Goal: Use online tool/utility: Utilize a website feature to perform a specific function

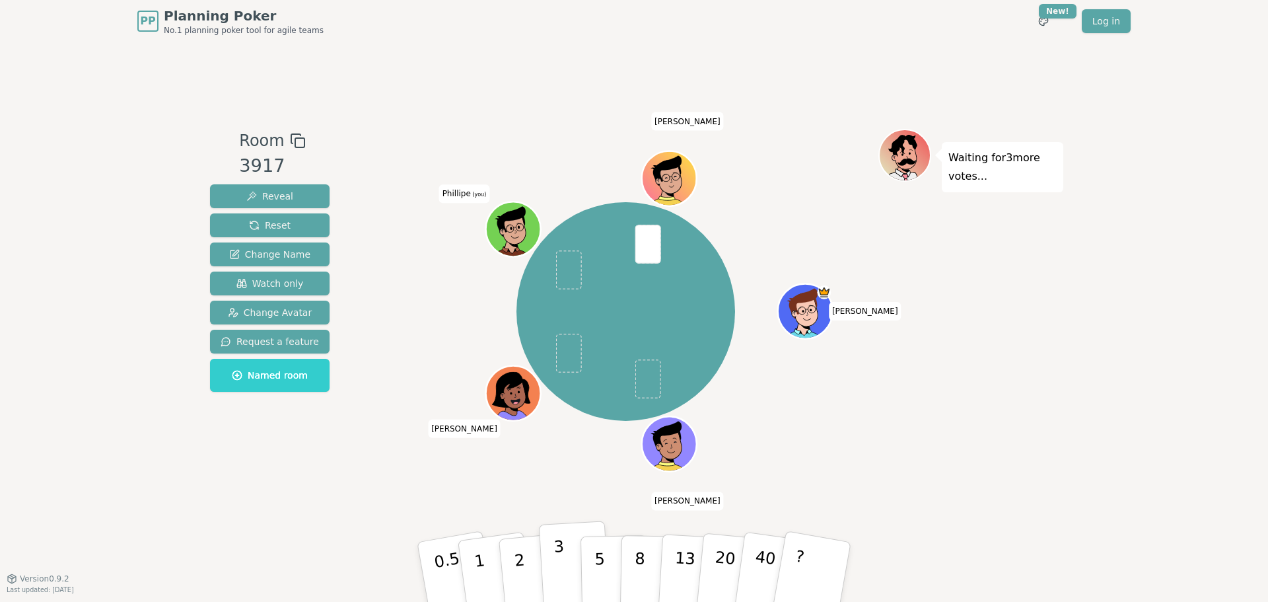
click at [556, 550] on p "3" at bounding box center [561, 573] width 15 height 72
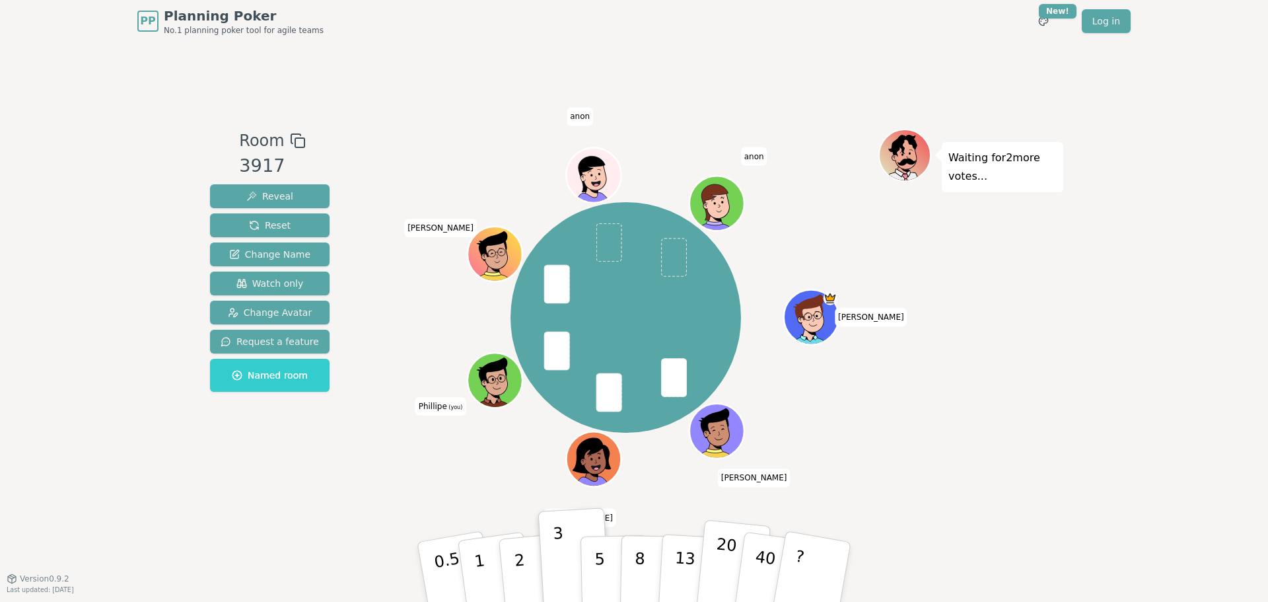
drag, startPoint x: 521, startPoint y: 550, endPoint x: 729, endPoint y: 567, distance: 208.1
click at [521, 550] on p "2" at bounding box center [522, 586] width 17 height 72
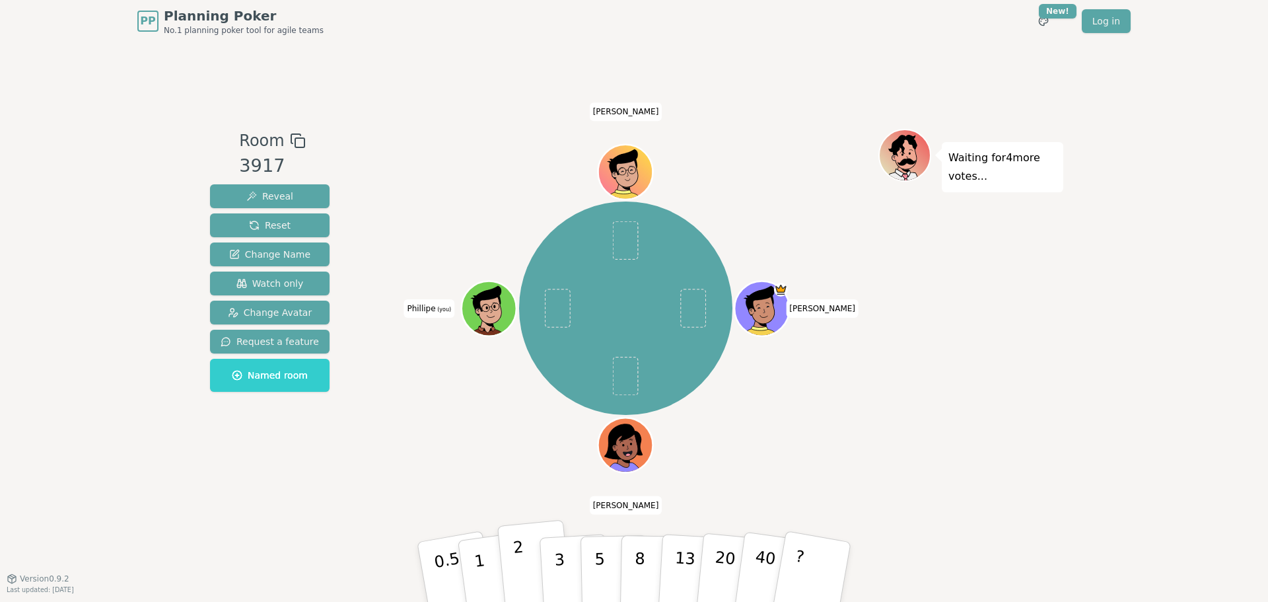
click at [511, 546] on button "2" at bounding box center [534, 572] width 75 height 105
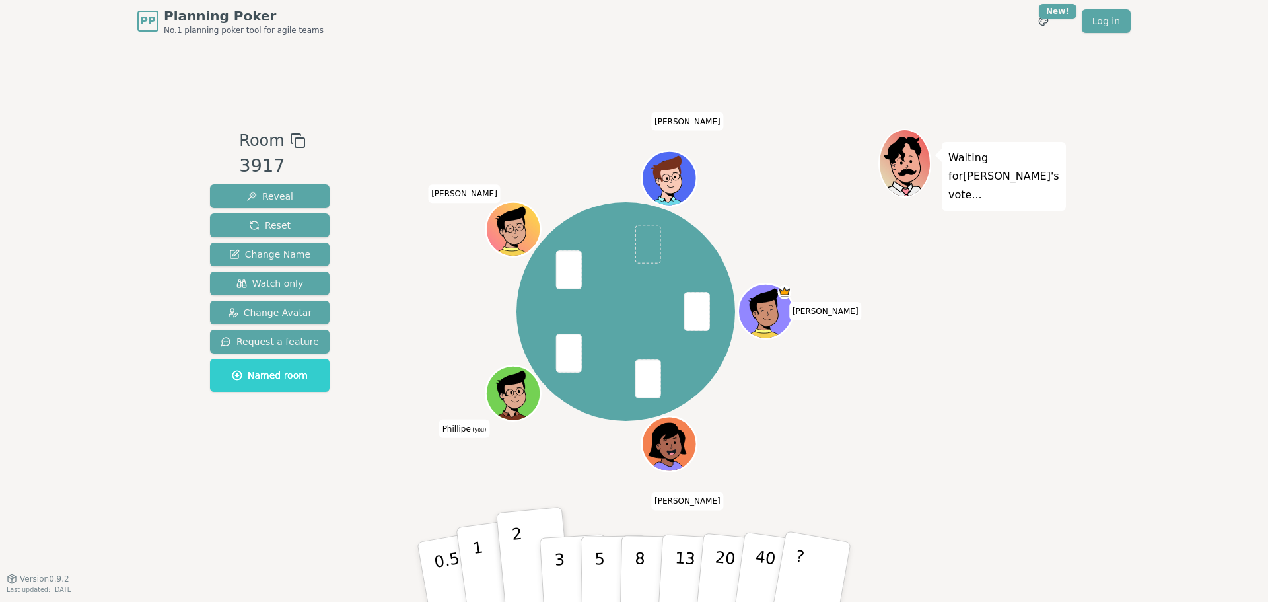
click at [482, 552] on p "1" at bounding box center [482, 574] width 20 height 72
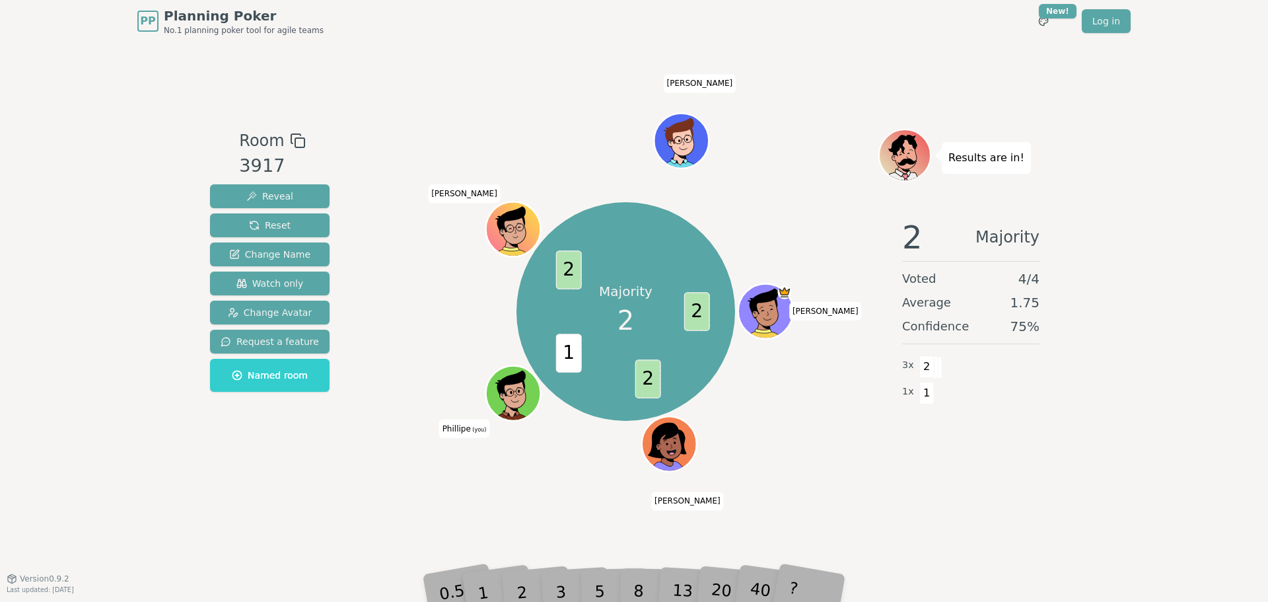
click at [545, 515] on div "Room 3917 Reveal Reset Change Name Watch only Change Avatar Request a feature N…" at bounding box center [634, 310] width 859 height 536
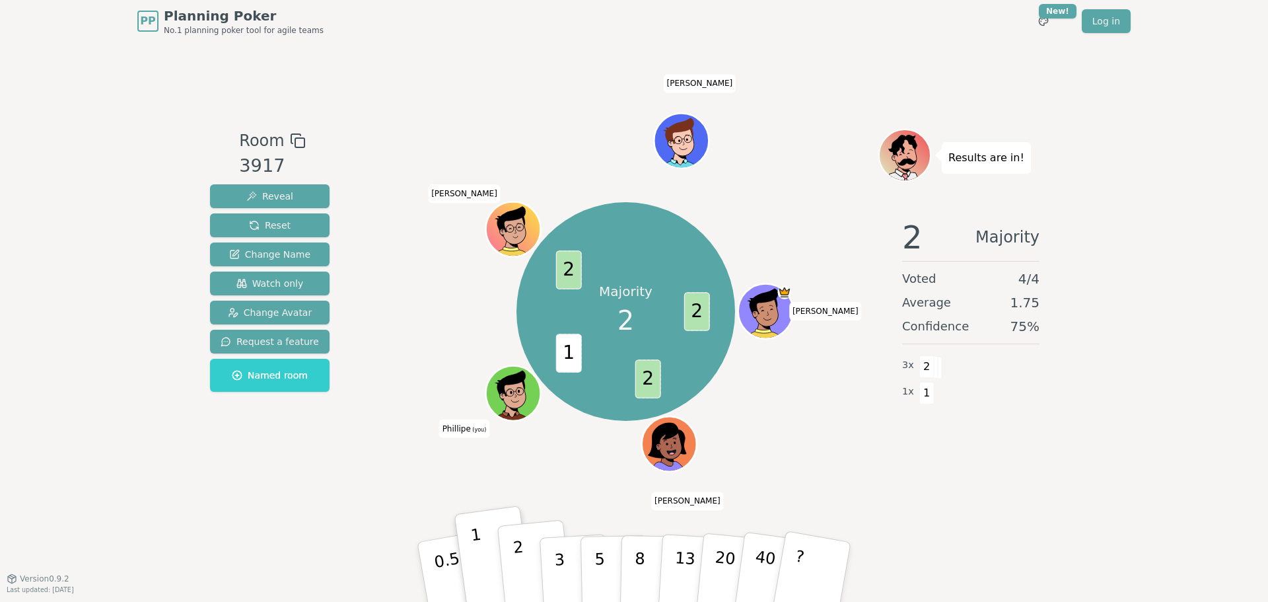
click at [523, 542] on button "2" at bounding box center [534, 572] width 75 height 105
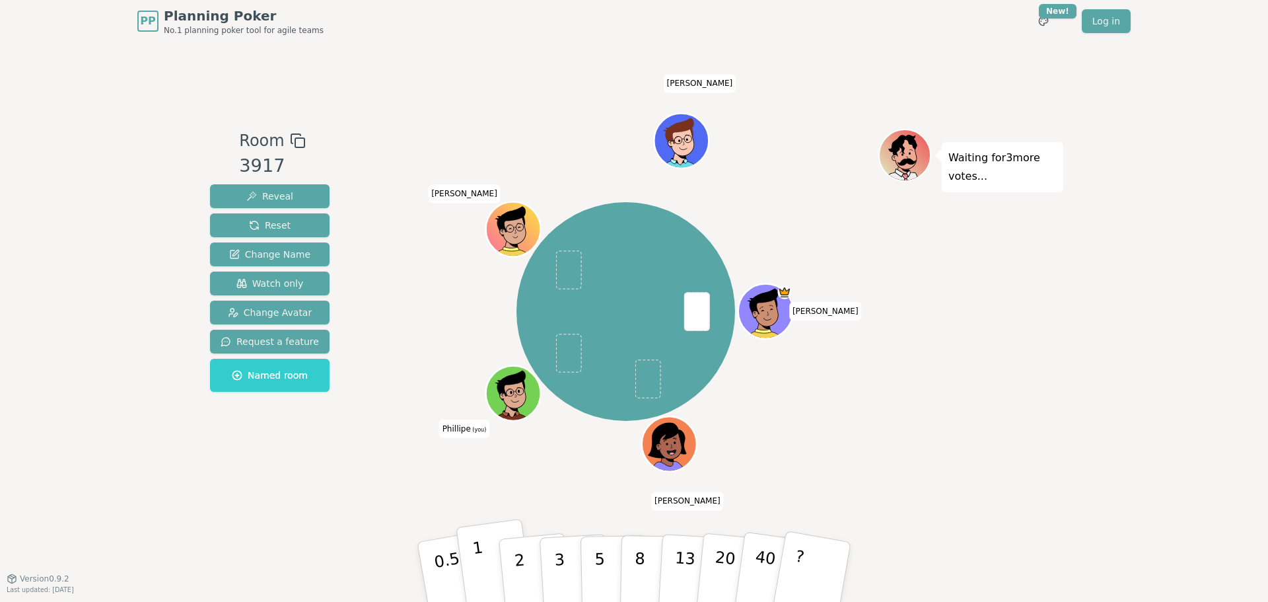
click at [475, 558] on p "1" at bounding box center [482, 574] width 20 height 72
drag, startPoint x: 490, startPoint y: 564, endPoint x: 517, endPoint y: 550, distance: 30.7
click at [490, 564] on button "1" at bounding box center [497, 585] width 79 height 107
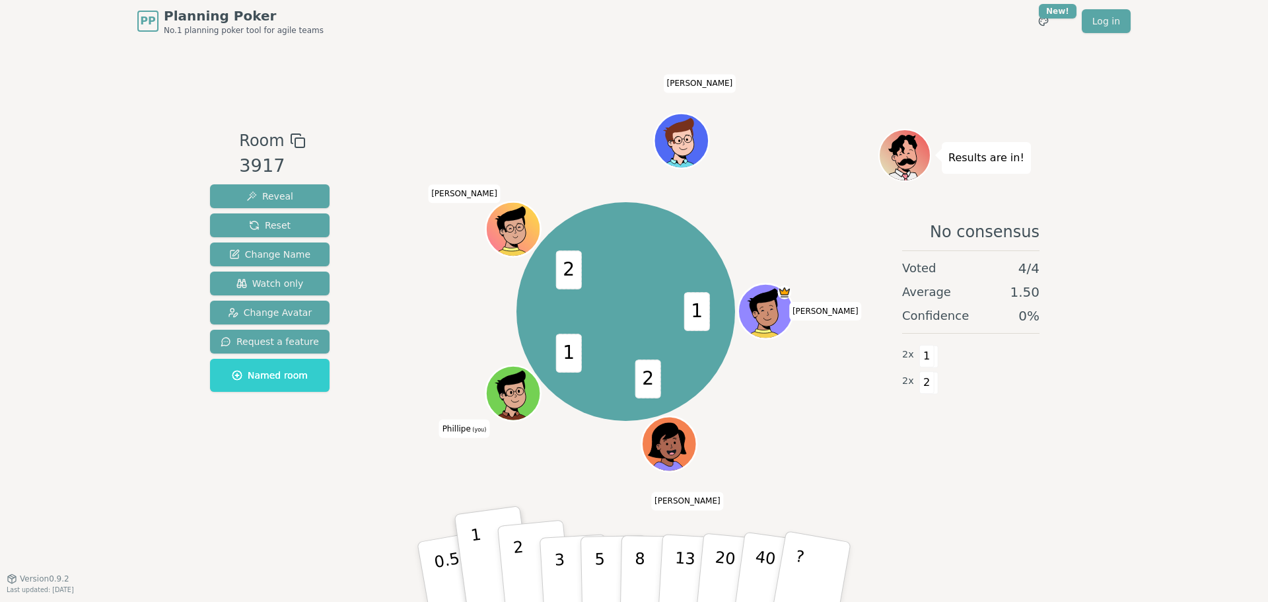
click at [514, 558] on p "2" at bounding box center [521, 574] width 17 height 72
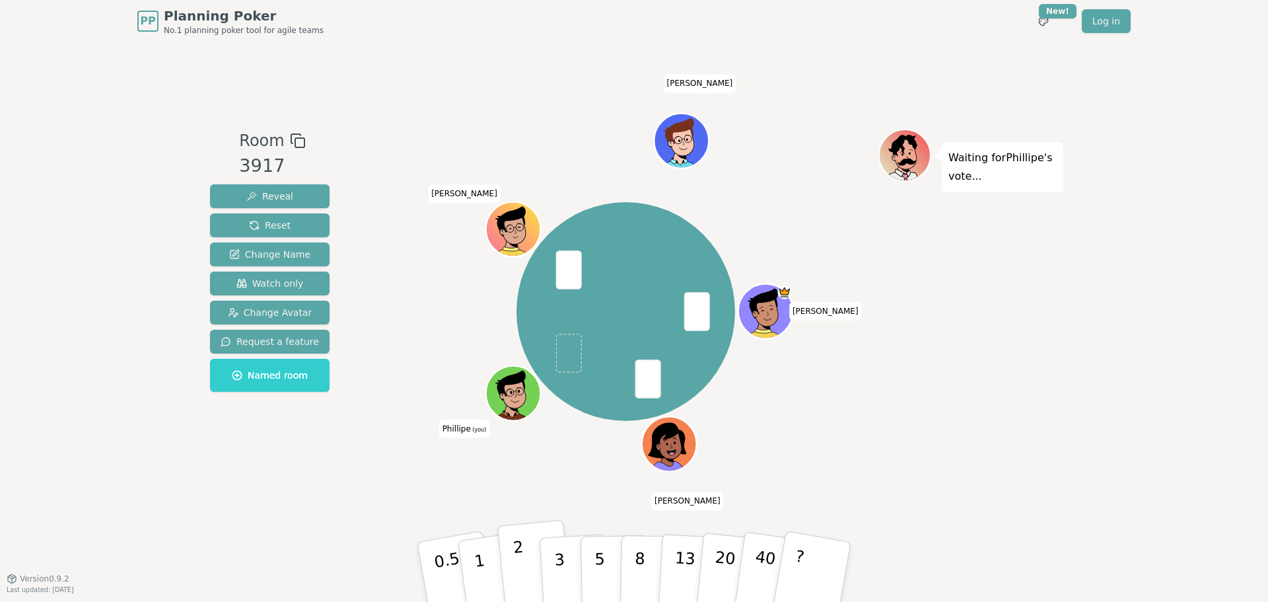
click at [525, 565] on button "2" at bounding box center [534, 572] width 75 height 105
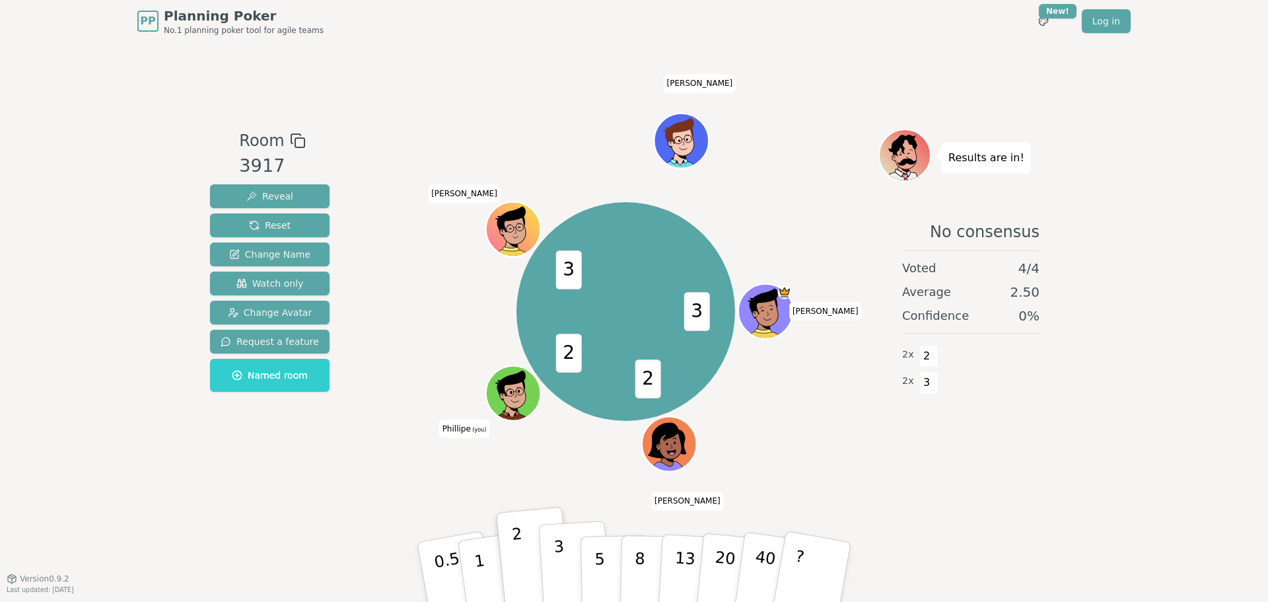
click at [560, 561] on p "3" at bounding box center [561, 573] width 15 height 72
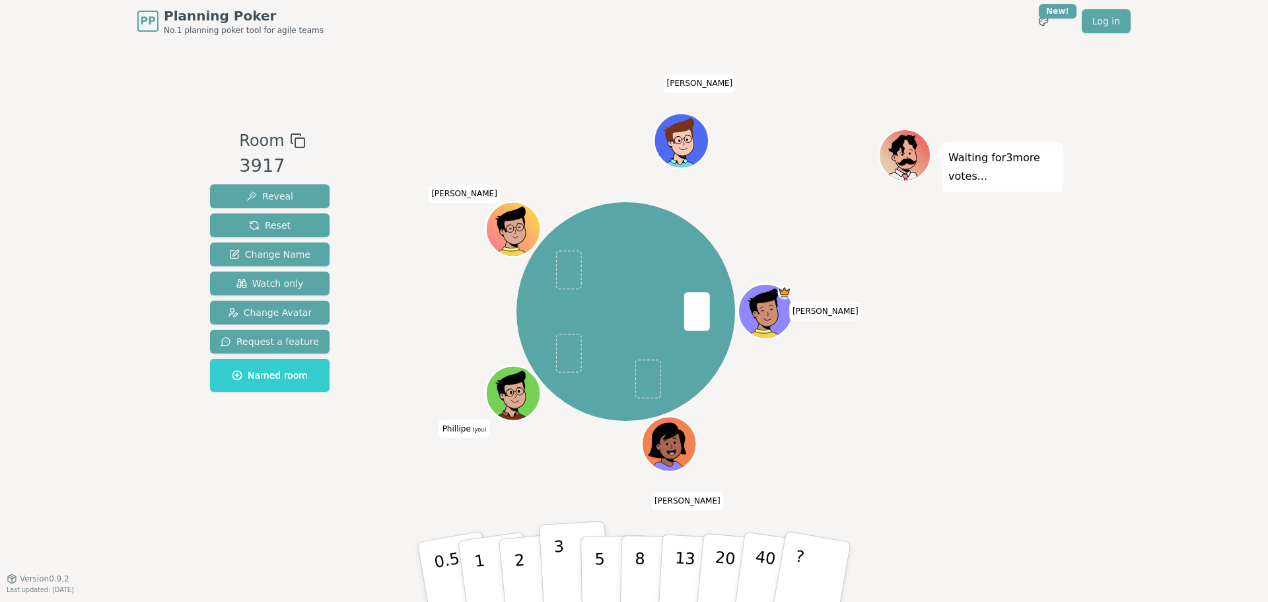
click at [567, 558] on button "3" at bounding box center [575, 572] width 72 height 103
click at [517, 579] on p "2" at bounding box center [521, 574] width 17 height 72
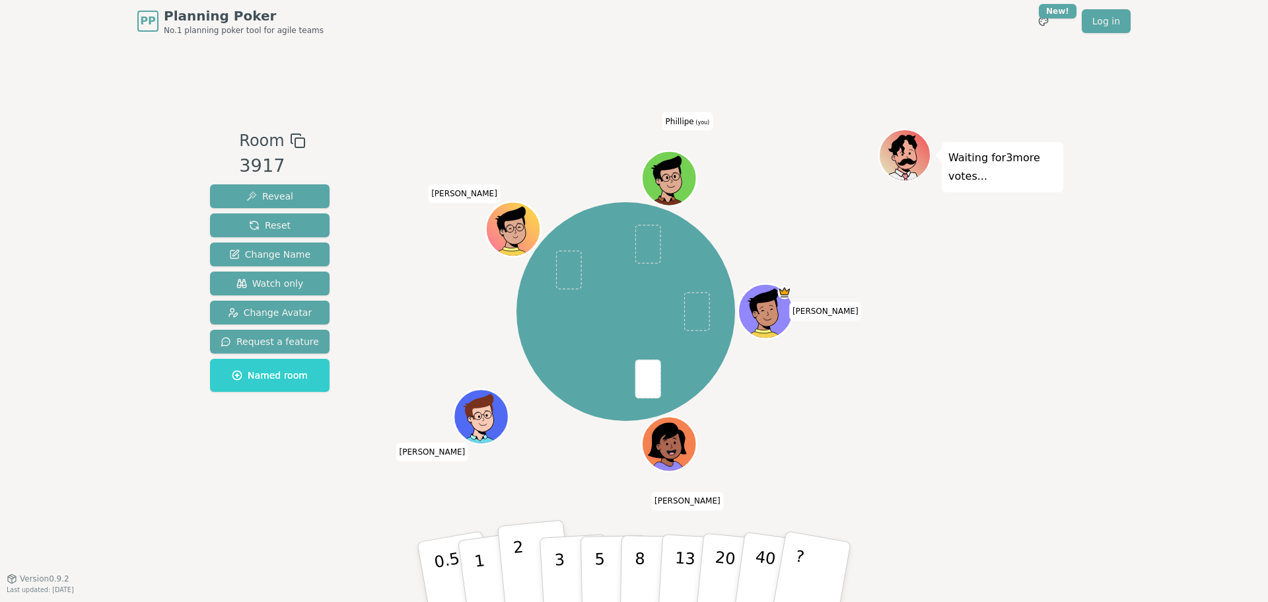
click at [524, 552] on button "2" at bounding box center [534, 572] width 75 height 105
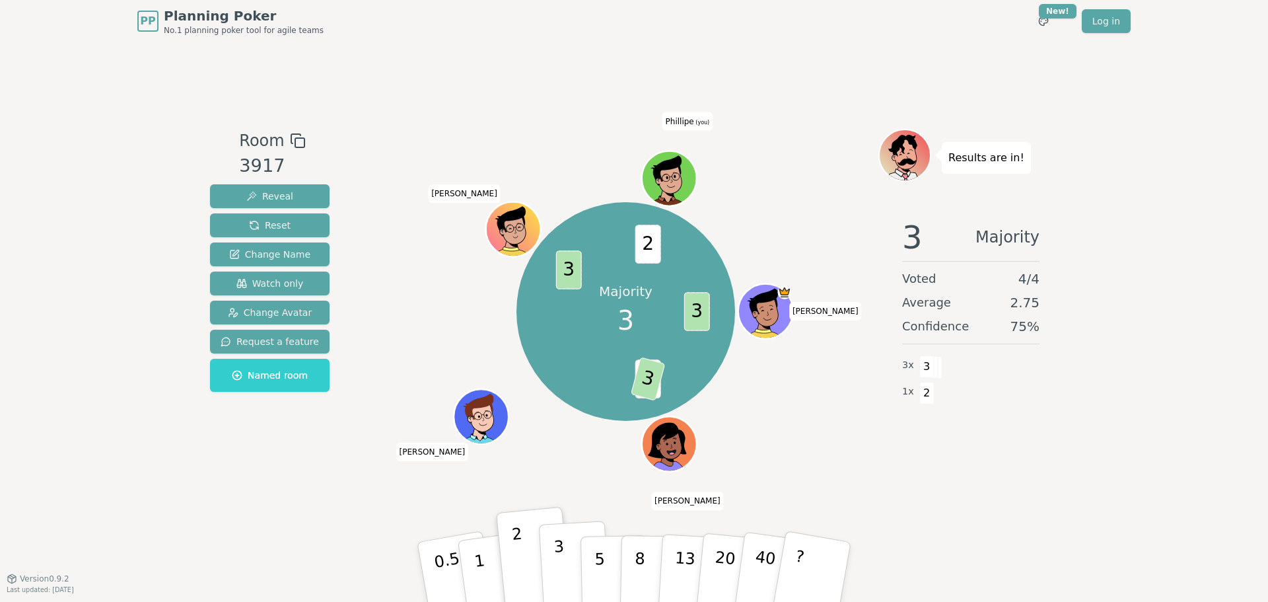
click at [559, 564] on p "3" at bounding box center [561, 573] width 15 height 72
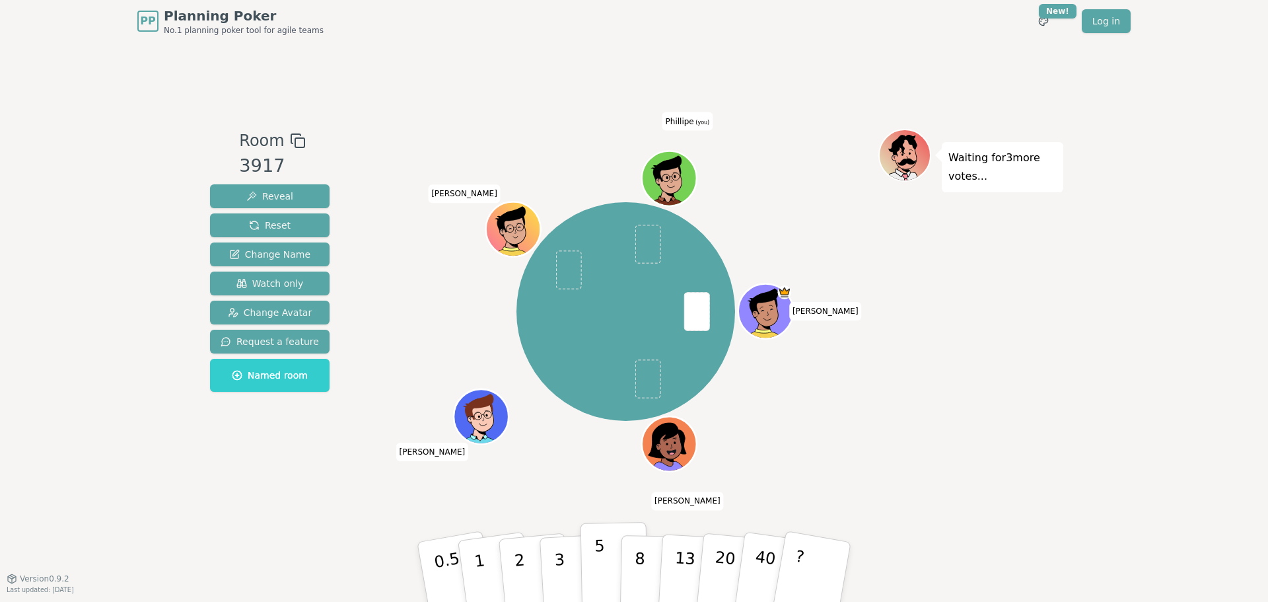
click at [590, 557] on button "5" at bounding box center [615, 572] width 68 height 100
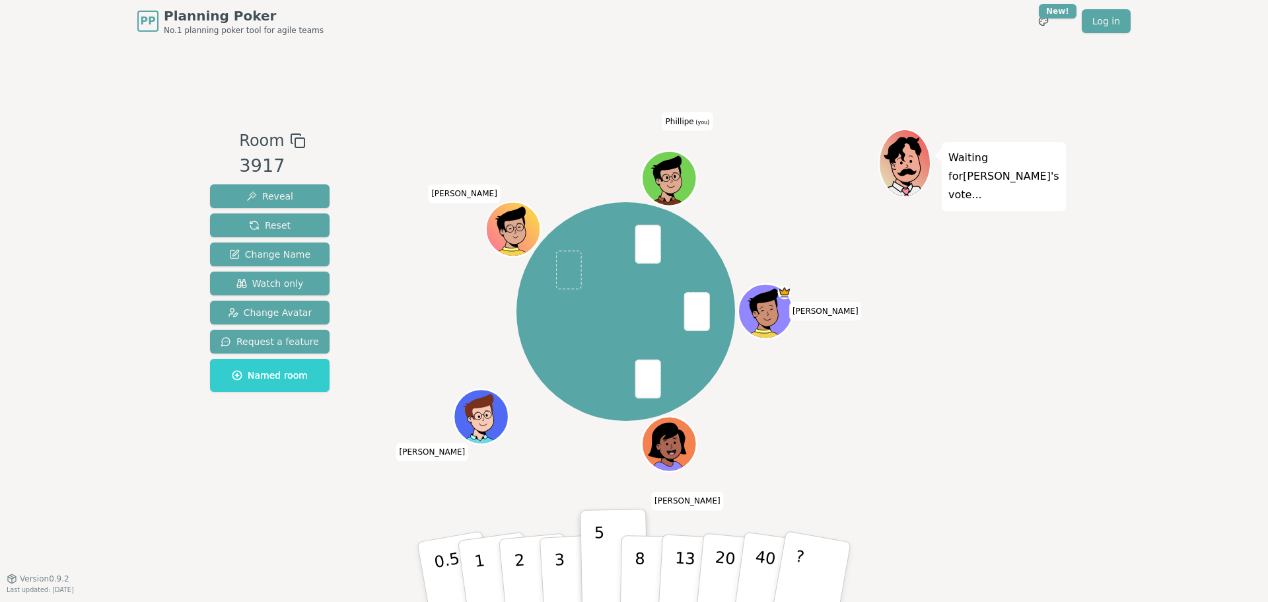
click at [972, 406] on div "Waiting for [PERSON_NAME] 's vote..." at bounding box center [971, 310] width 185 height 363
click at [556, 576] on p "3" at bounding box center [561, 573] width 15 height 72
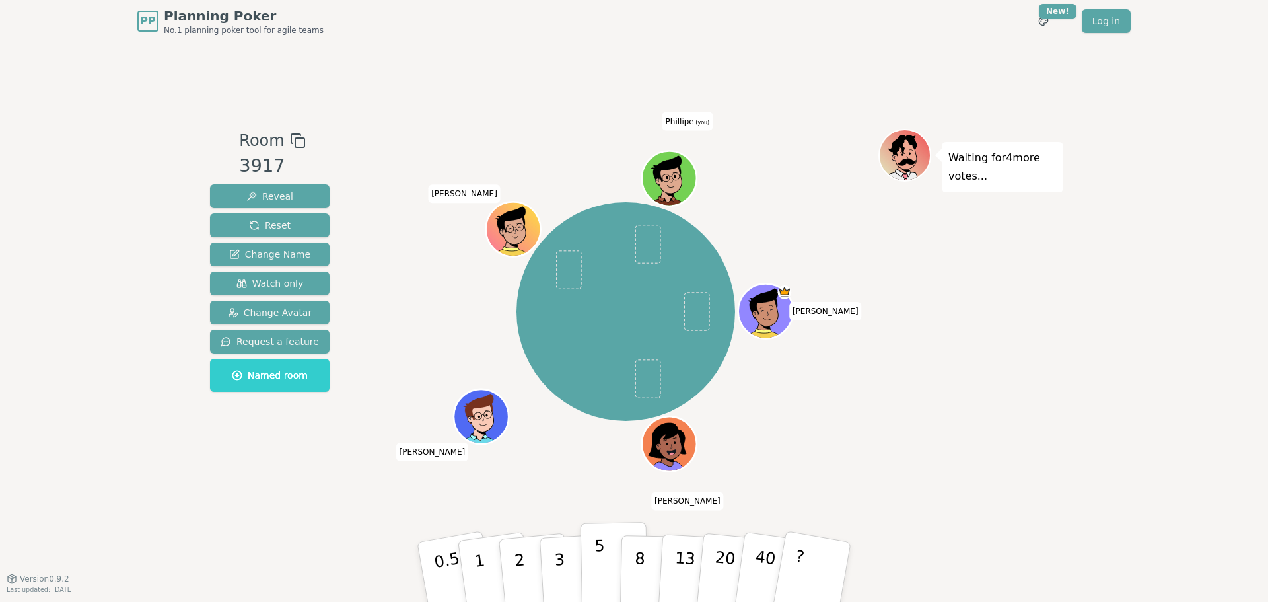
click at [601, 562] on p "5" at bounding box center [599, 571] width 11 height 71
